Goal: Navigation & Orientation: Find specific page/section

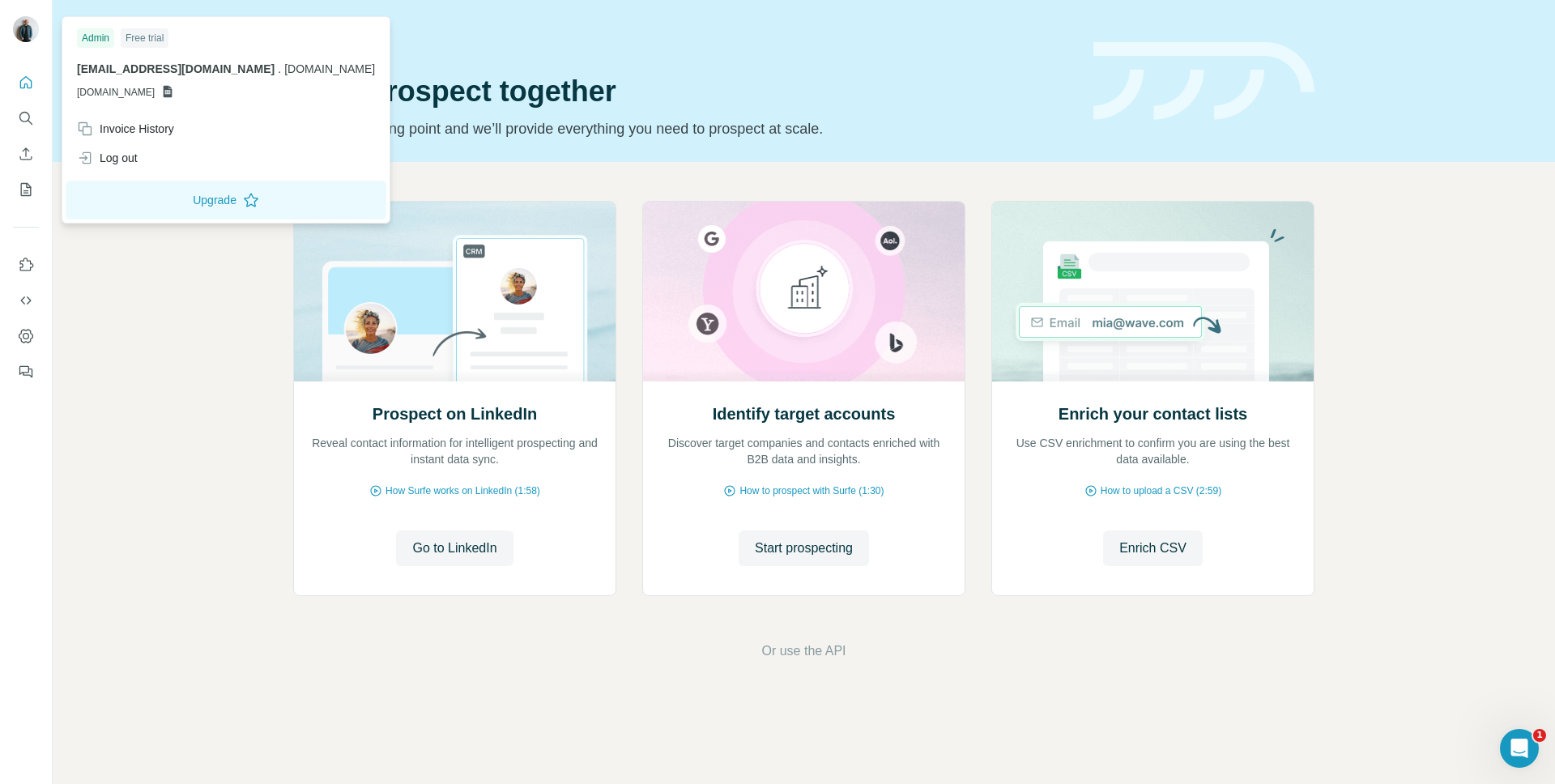
click at [31, 30] on img at bounding box center [26, 29] width 26 height 26
click at [28, 336] on icon "Dashboard" at bounding box center [26, 336] width 7 height 7
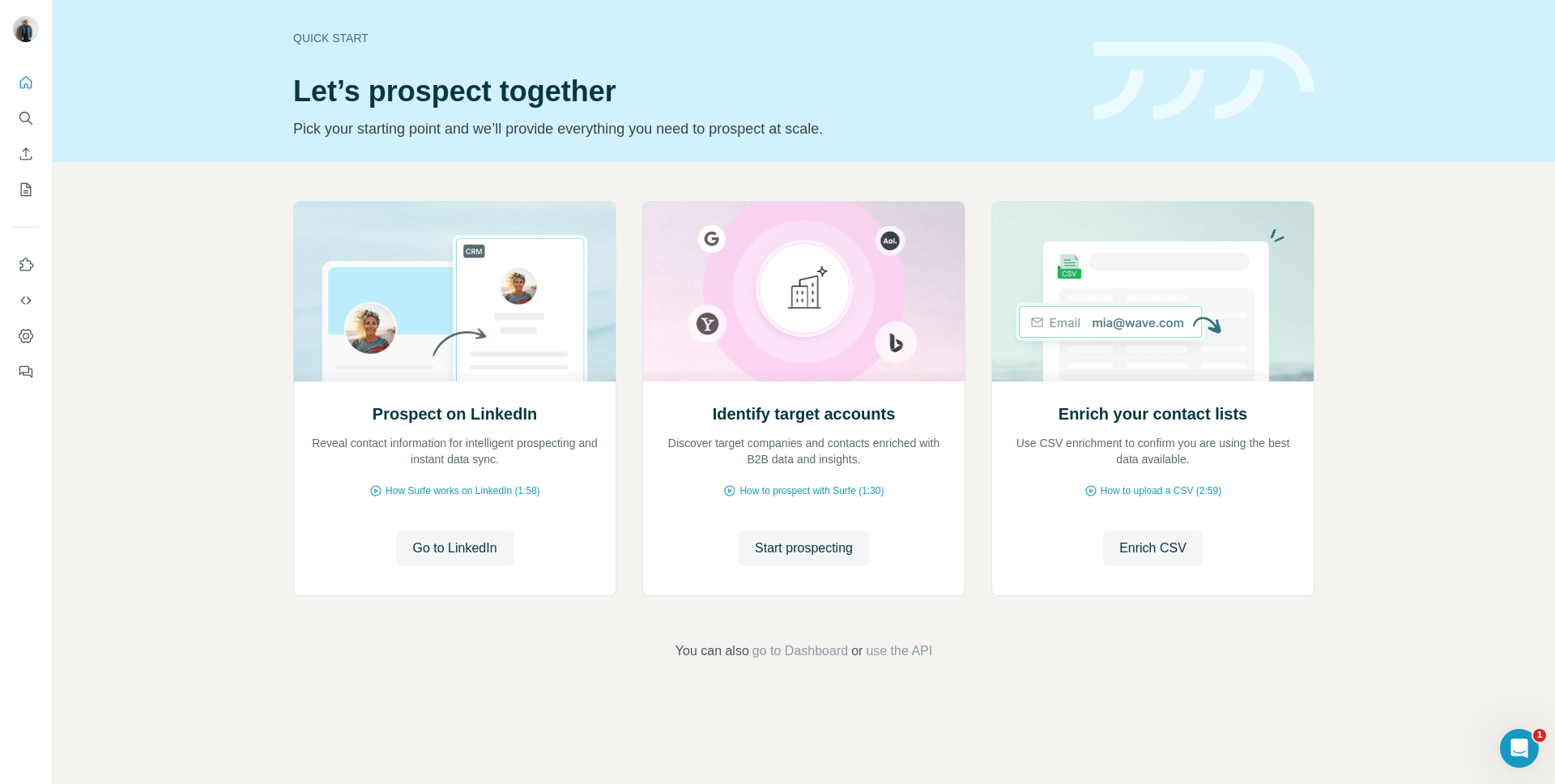
click at [209, 431] on div "Prospect on LinkedIn Reveal contact information for intelligent prospecting and…" at bounding box center [803, 430] width 1502 height 537
click at [162, 246] on div "Prospect on LinkedIn Reveal contact information for intelligent prospecting and…" at bounding box center [803, 430] width 1502 height 537
click at [26, 337] on icon "Dashboard" at bounding box center [26, 336] width 16 height 16
